Goal: Transaction & Acquisition: Book appointment/travel/reservation

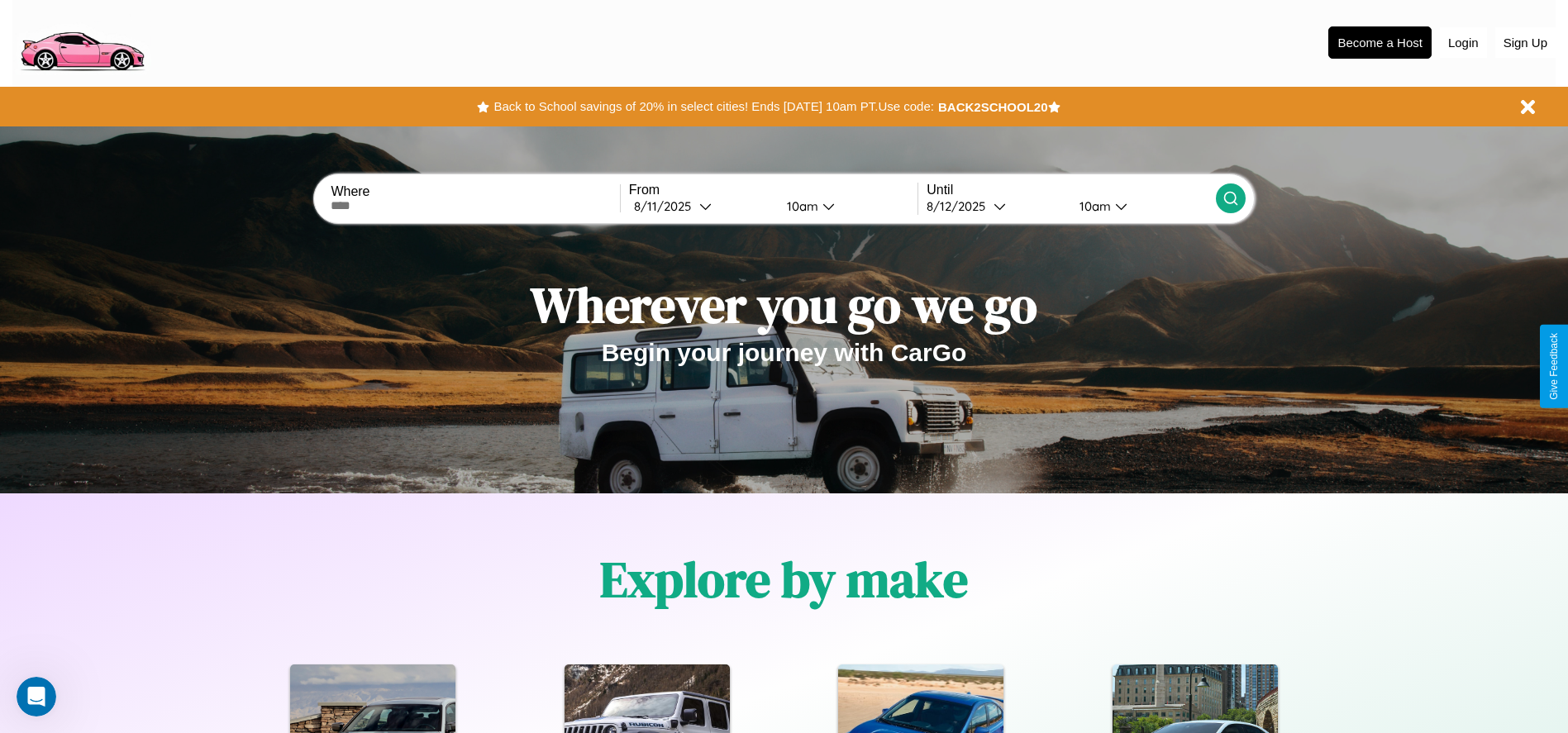
scroll to position [343, 0]
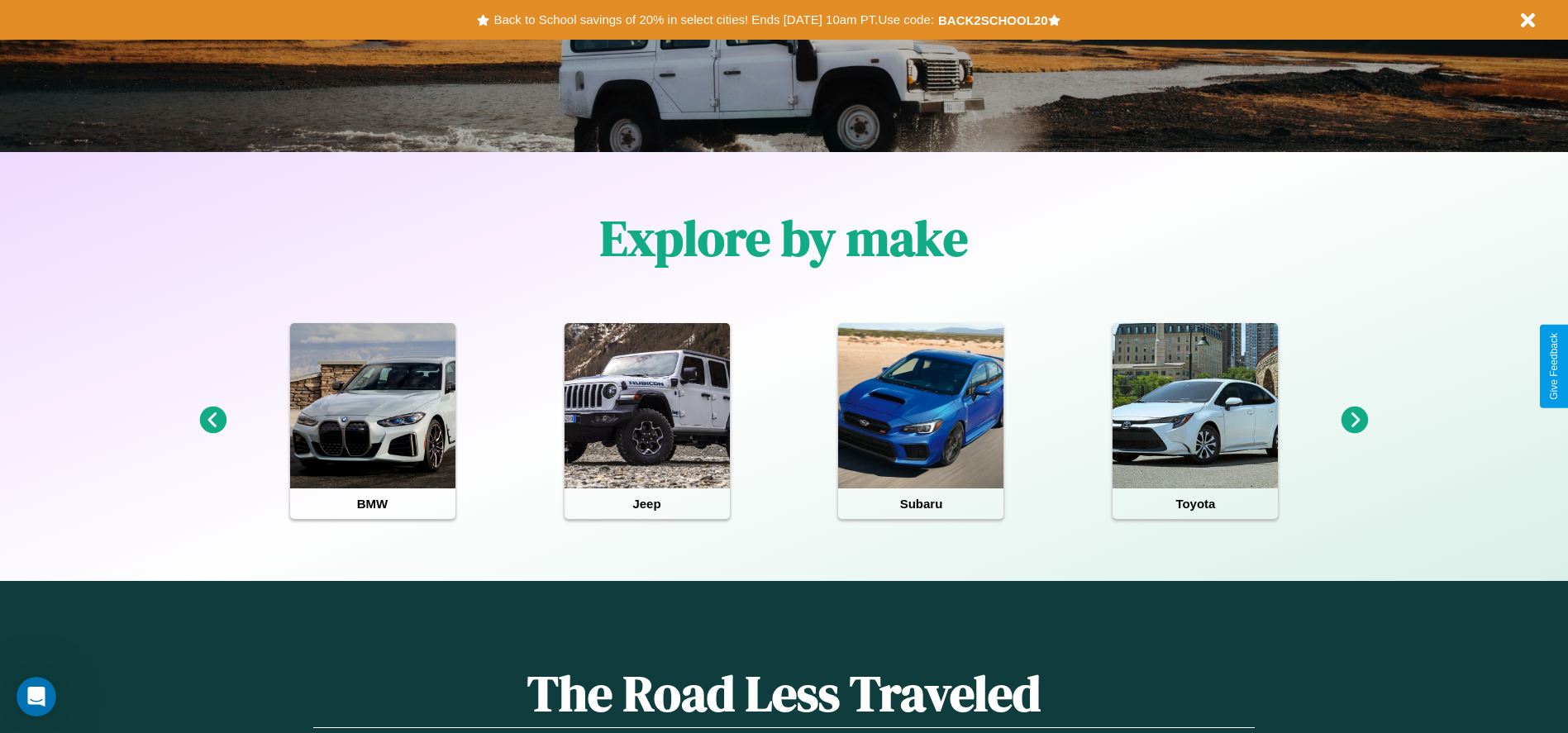
click at [1355, 421] on icon at bounding box center [1356, 420] width 27 height 27
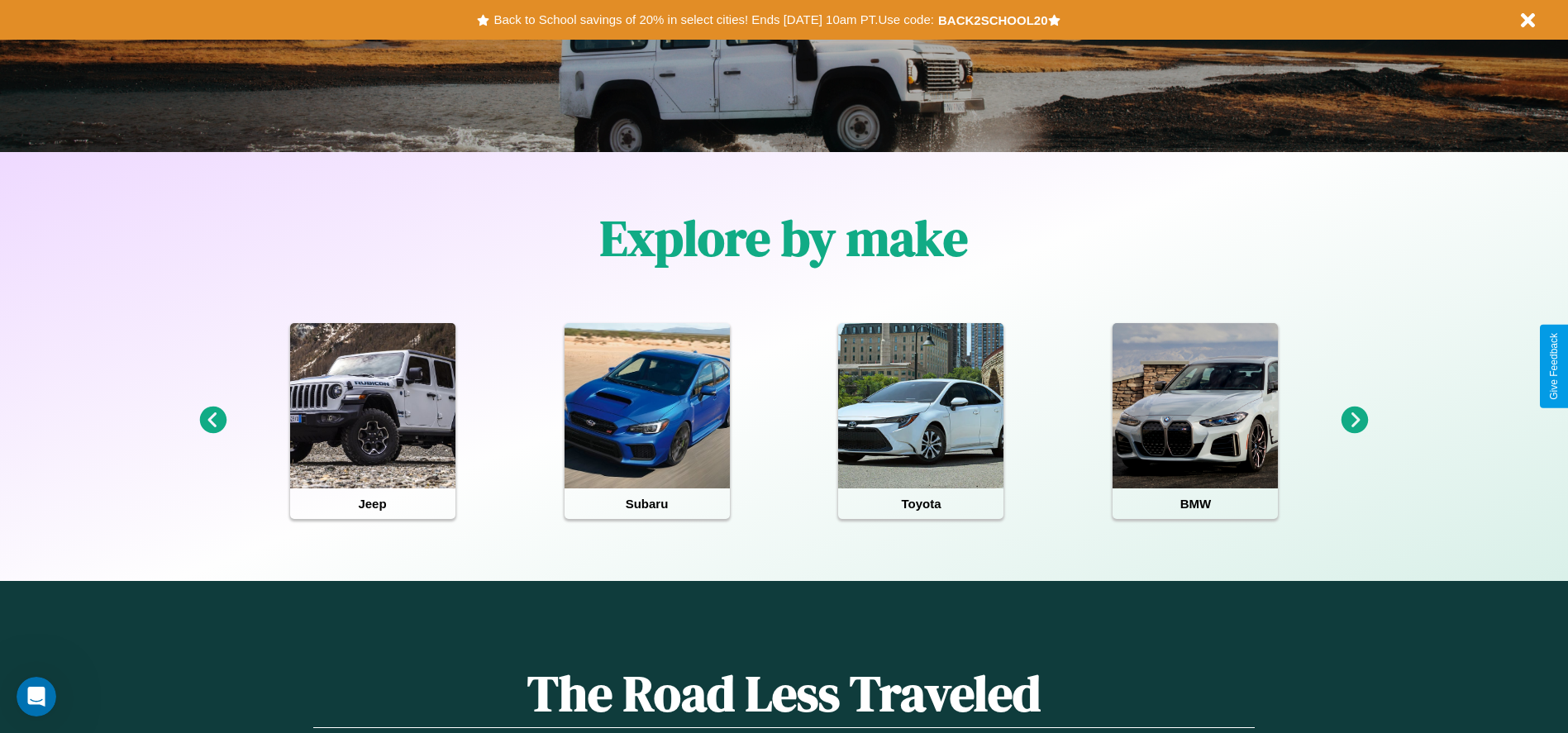
click at [1355, 421] on icon at bounding box center [1356, 420] width 27 height 27
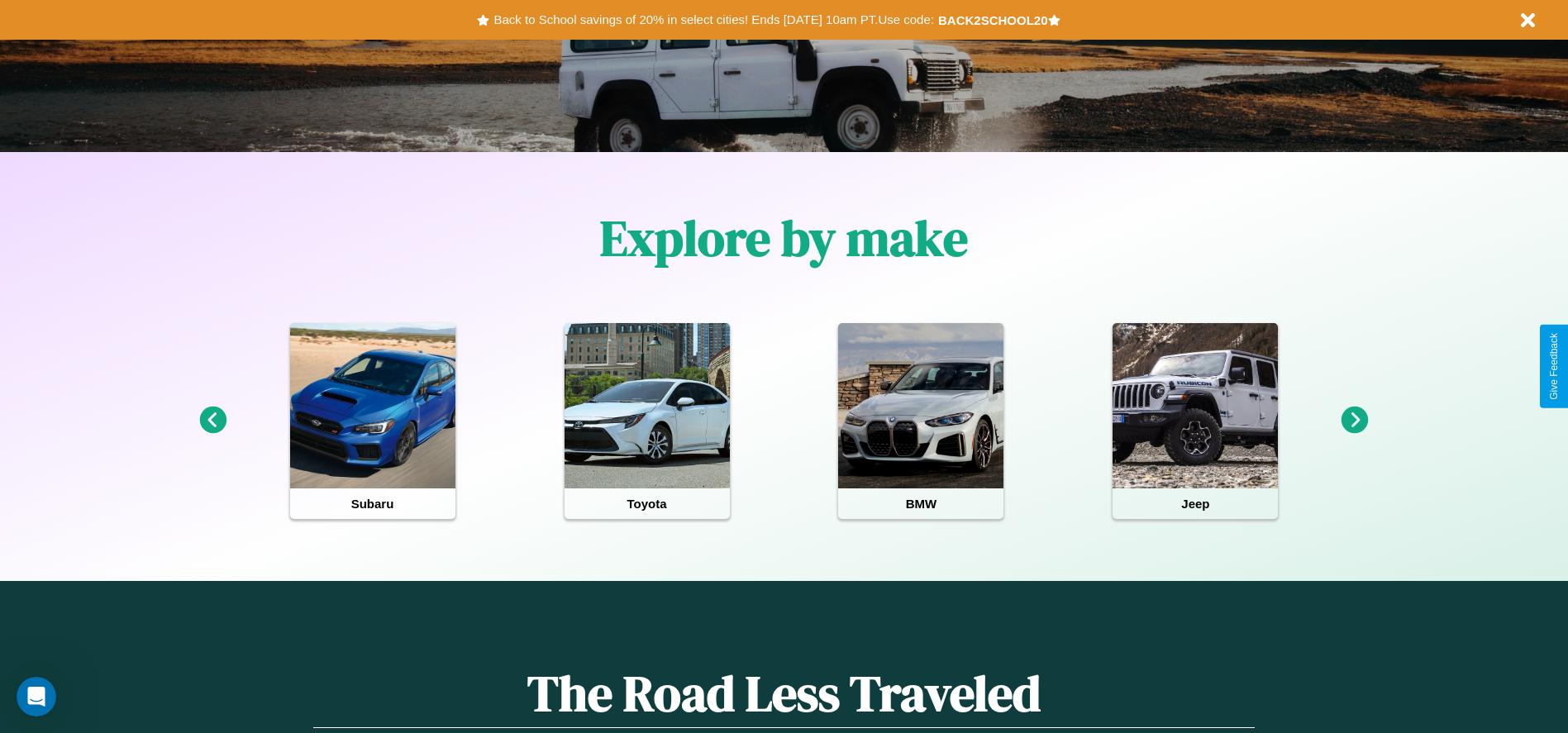
click at [212, 421] on icon at bounding box center [212, 420] width 27 height 27
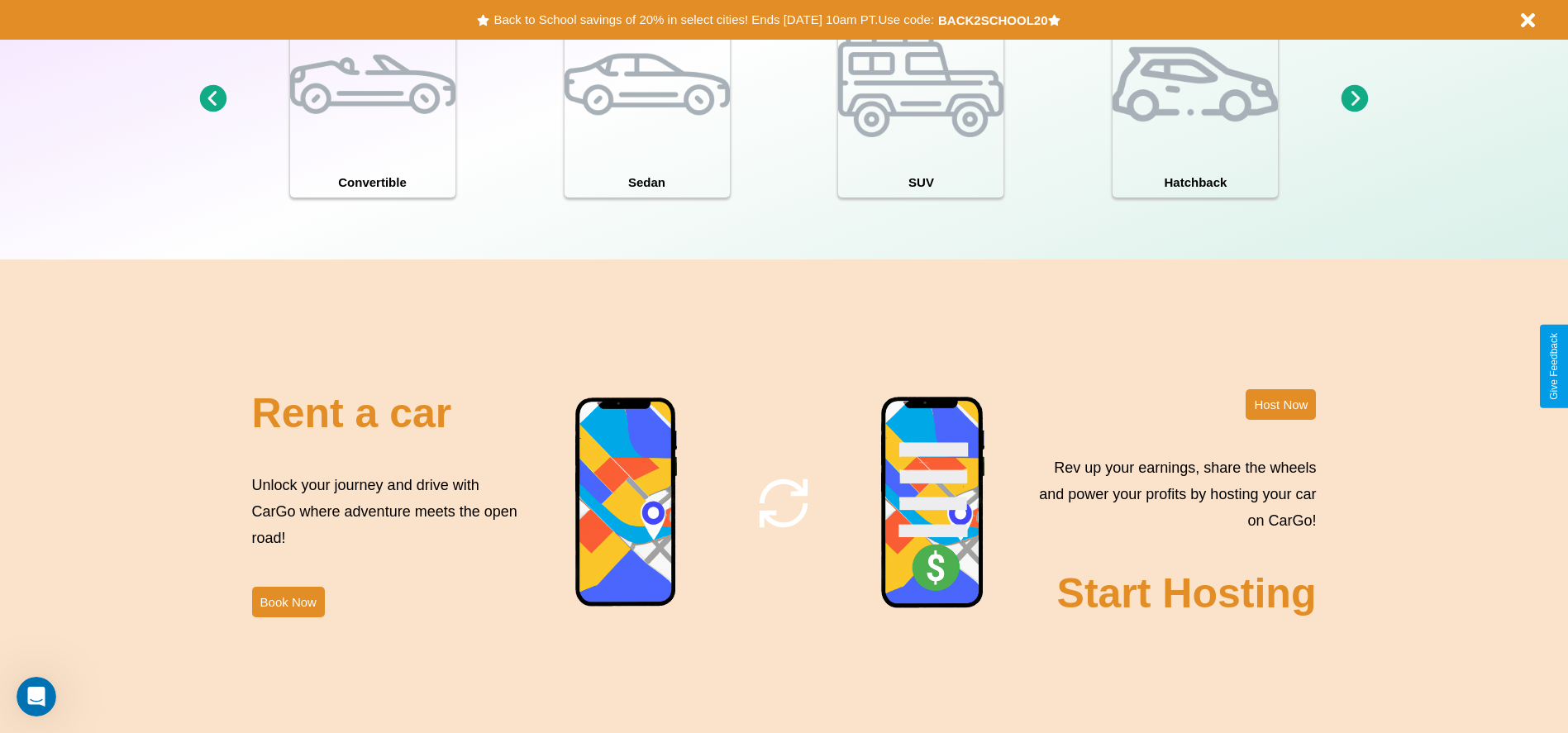
scroll to position [2000, 0]
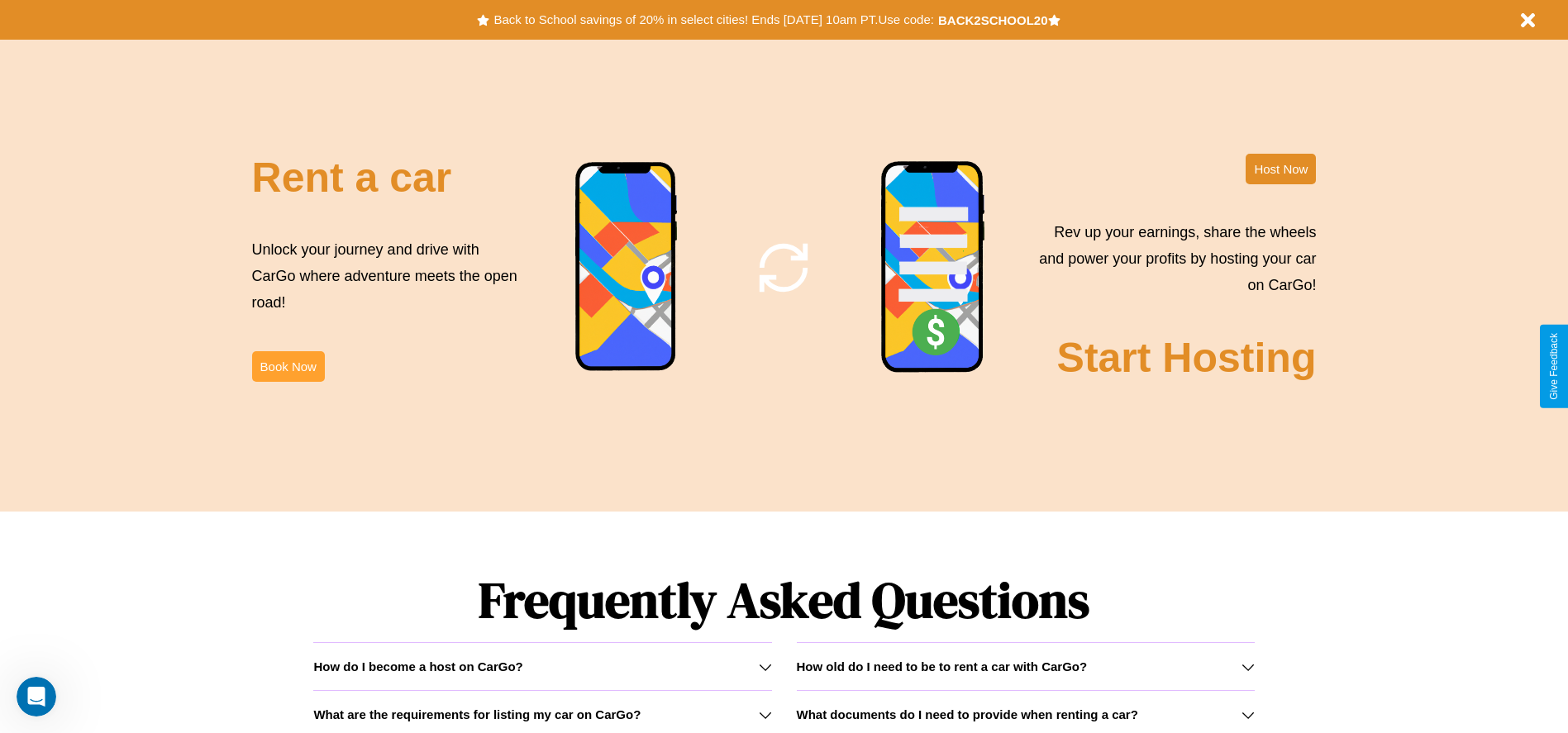
click at [288, 366] on button "Book Now" at bounding box center [288, 366] width 73 height 30
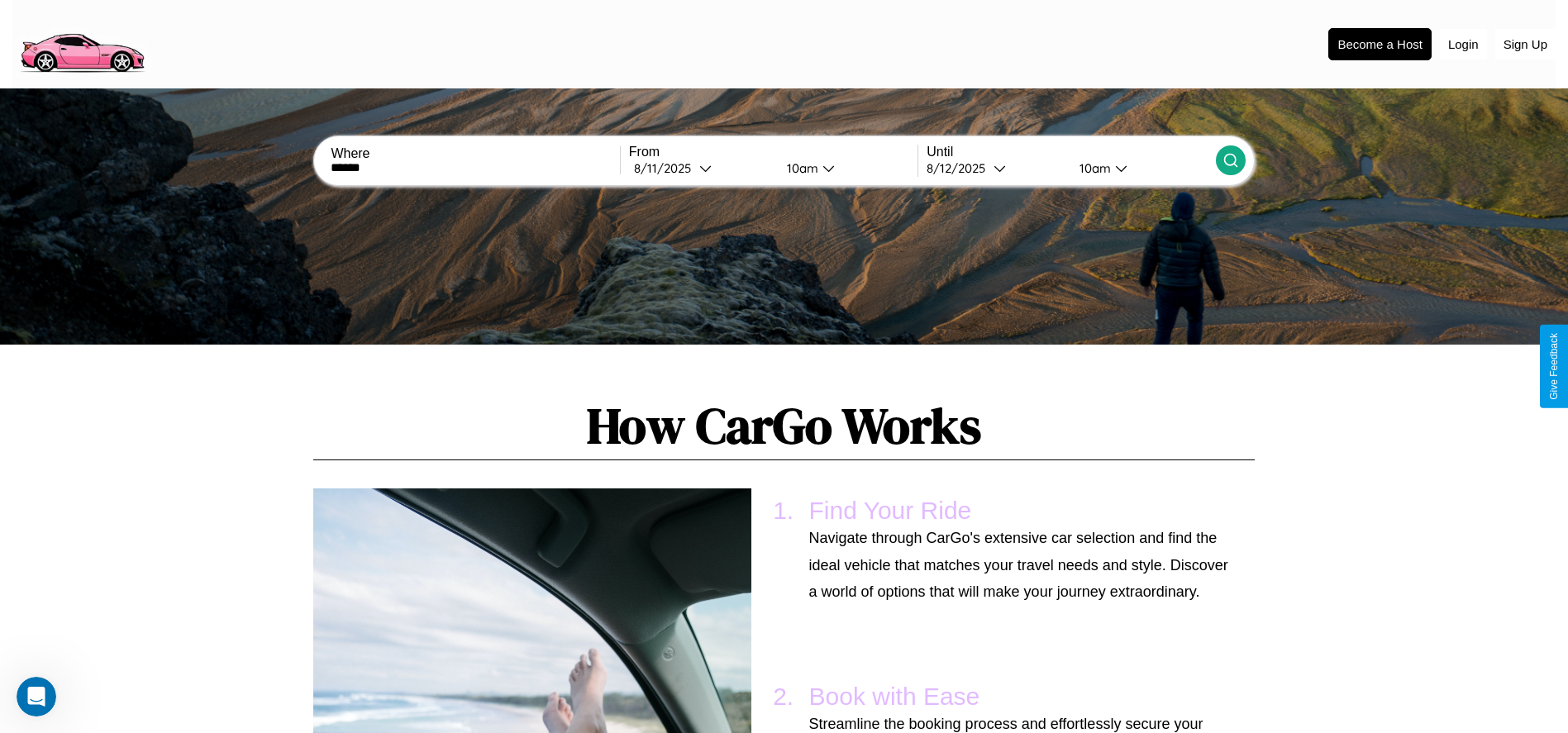
type input "******"
click at [1230, 160] on icon at bounding box center [1231, 160] width 16 height 16
